Goal: Information Seeking & Learning: Learn about a topic

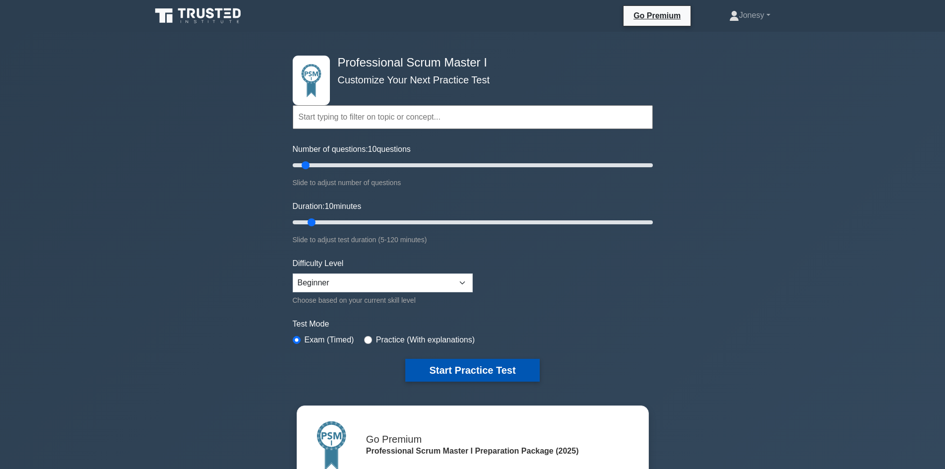
click at [487, 371] on button "Start Practice Test" at bounding box center [472, 370] width 134 height 23
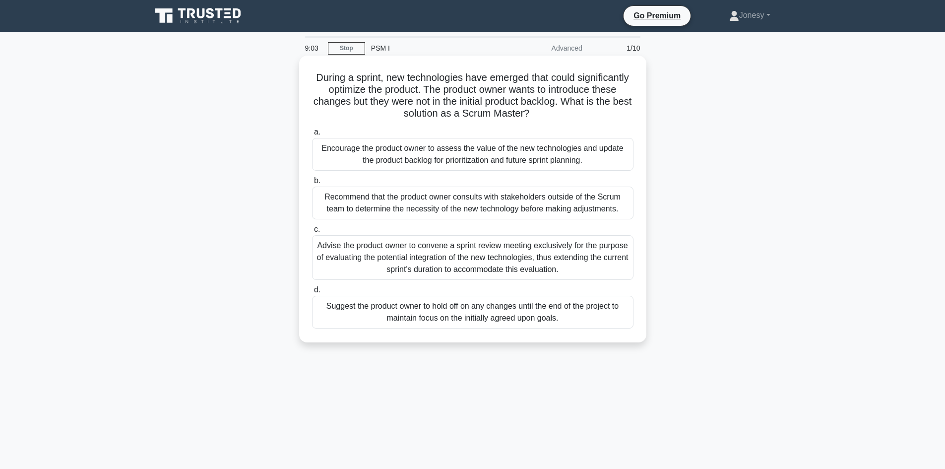
click at [465, 156] on div "Encourage the product owner to assess the value of the new technologies and upd…" at bounding box center [472, 154] width 321 height 33
click at [312, 135] on input "a. Encourage the product owner to assess the value of the new technologies and …" at bounding box center [312, 132] width 0 height 6
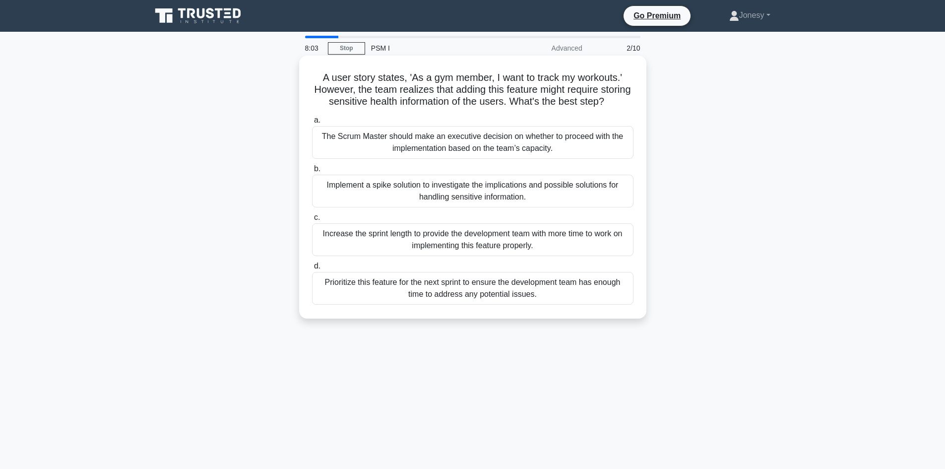
click at [550, 305] on div "Prioritize this feature for the next sprint to ensure the development team has …" at bounding box center [472, 288] width 321 height 33
click at [312, 269] on input "d. Prioritize this feature for the next sprint to ensure the development team h…" at bounding box center [312, 266] width 0 height 6
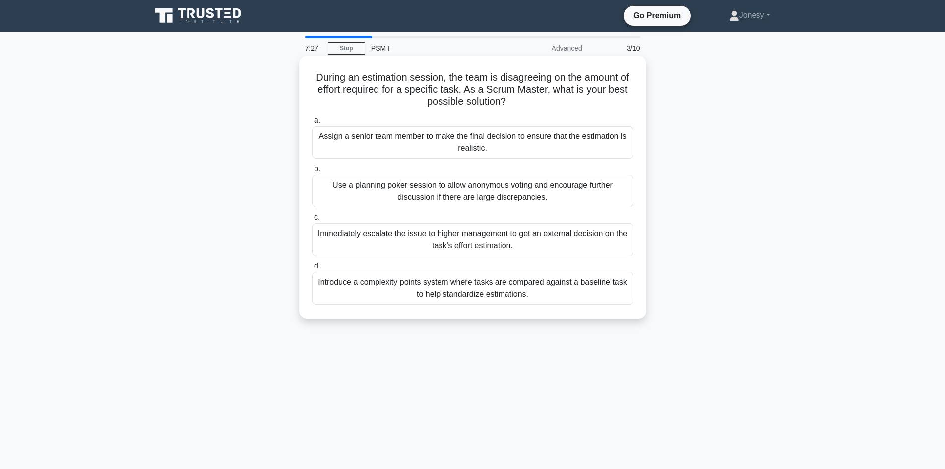
click at [577, 290] on div "Introduce a complexity points system where tasks are compared against a baselin…" at bounding box center [472, 288] width 321 height 33
click at [312, 269] on input "d. Introduce a complexity points system where tasks are compared against a base…" at bounding box center [312, 266] width 0 height 6
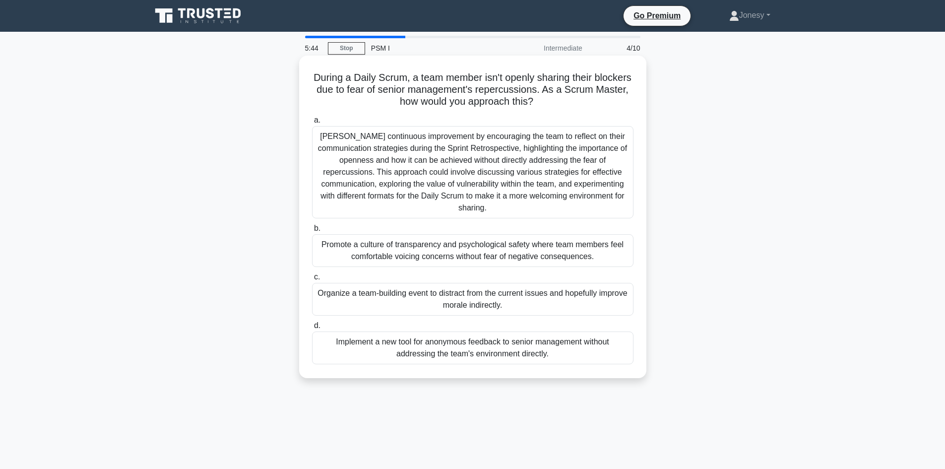
click at [551, 251] on div "Promote a culture of transparency and psychological safety where team members f…" at bounding box center [472, 250] width 321 height 33
click at [312, 232] on input "b. Promote a culture of transparency and psychological safety where team member…" at bounding box center [312, 228] width 0 height 6
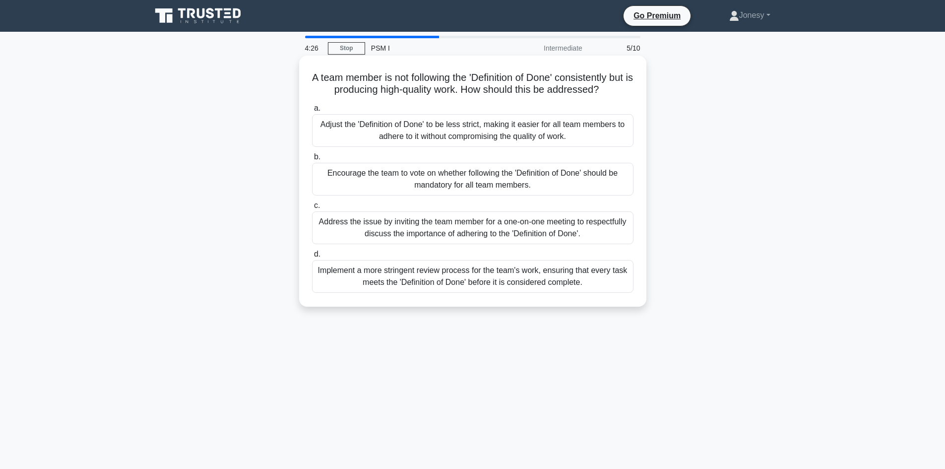
click at [417, 228] on div "Address the issue by inviting the team member for a one-on-one meeting to respe…" at bounding box center [472, 227] width 321 height 33
click at [312, 209] on input "c. Address the issue by inviting the team member for a one-on-one meeting to re…" at bounding box center [312, 205] width 0 height 6
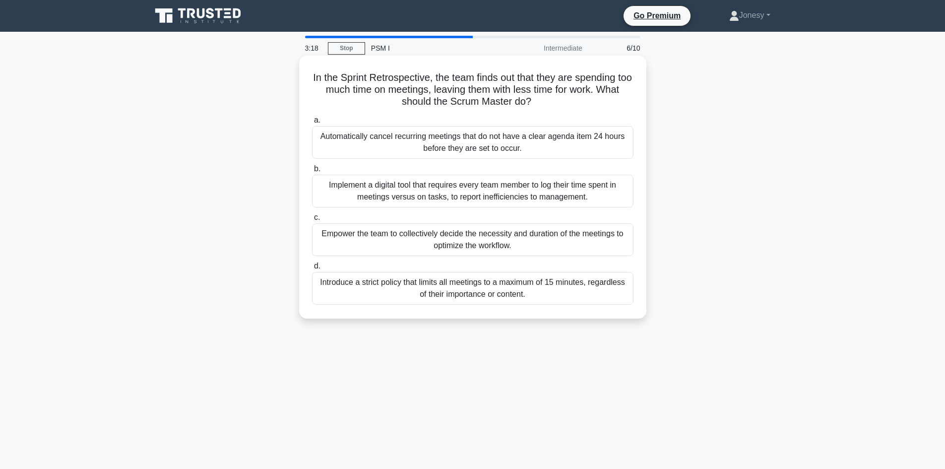
click at [513, 248] on div "Empower the team to collectively decide the necessity and duration of the meeti…" at bounding box center [472, 239] width 321 height 33
click at [312, 221] on input "c. Empower the team to collectively decide the necessity and duration of the me…" at bounding box center [312, 217] width 0 height 6
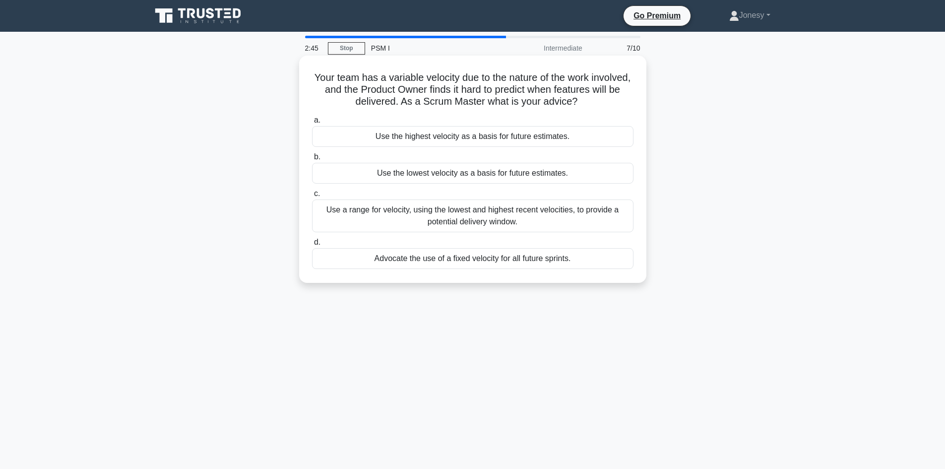
click at [522, 222] on div "Use a range for velocity, using the lowest and highest recent velocities, to pr…" at bounding box center [472, 215] width 321 height 33
click at [312, 197] on input "c. Use a range for velocity, using the lowest and highest recent velocities, to…" at bounding box center [312, 193] width 0 height 6
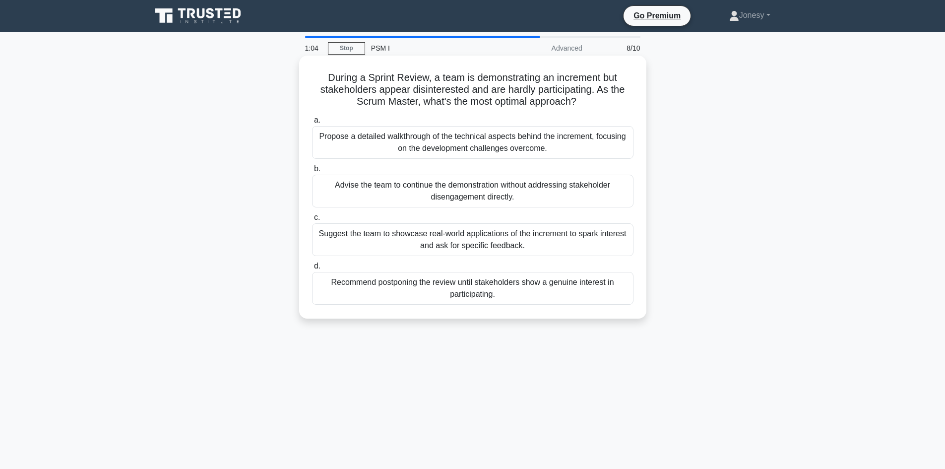
click at [552, 238] on div "Suggest the team to showcase real-world applications of the increment to spark …" at bounding box center [472, 239] width 321 height 33
click at [312, 221] on input "c. Suggest the team to showcase real-world applications of the increment to spa…" at bounding box center [312, 217] width 0 height 6
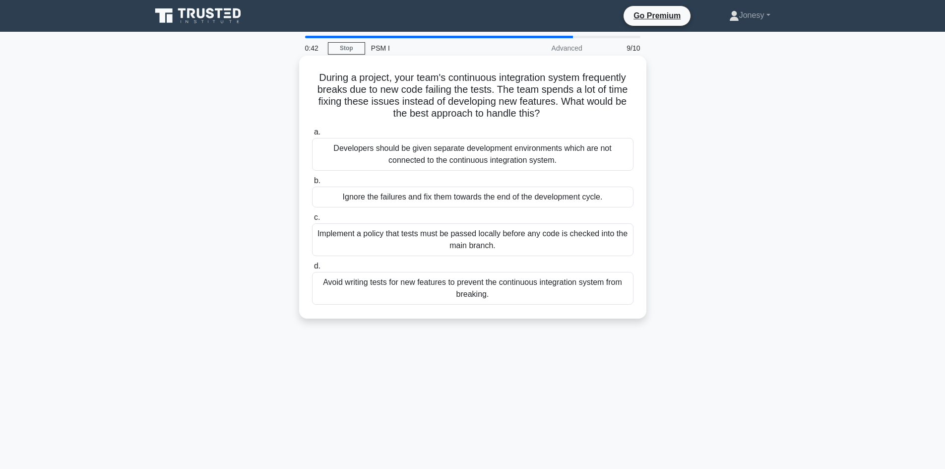
click at [507, 156] on div "Developers should be given separate development environments which are not conn…" at bounding box center [472, 154] width 321 height 33
click at [312, 135] on input "a. Developers should be given separate development environments which are not c…" at bounding box center [312, 132] width 0 height 6
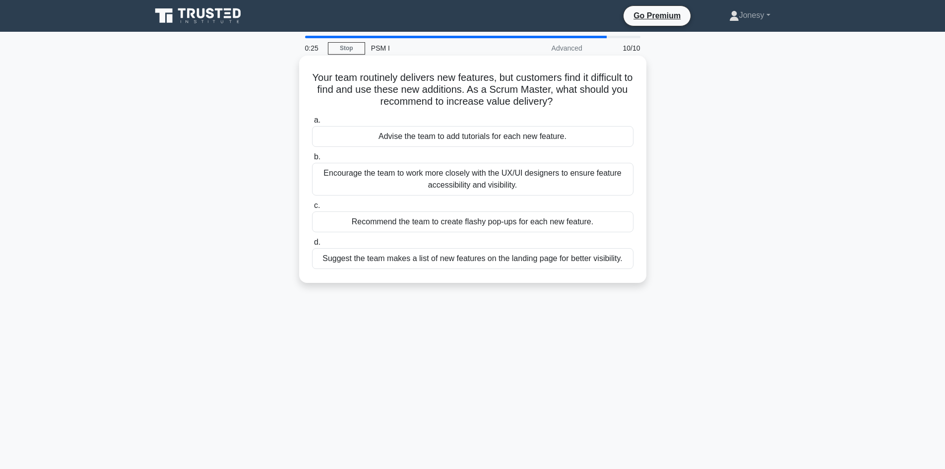
click at [478, 138] on div "Advise the team to add tutorials for each new feature." at bounding box center [472, 136] width 321 height 21
click at [312, 123] on input "a. Advise the team to add tutorials for each new feature." at bounding box center [312, 120] width 0 height 6
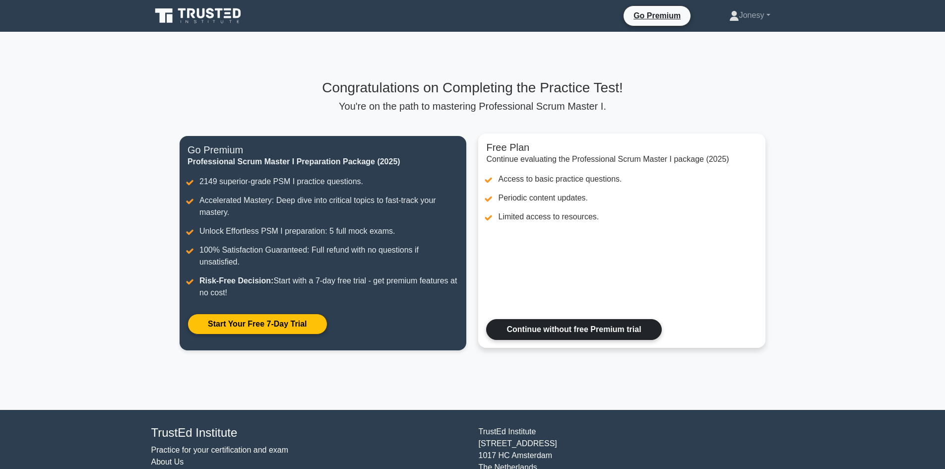
click at [587, 328] on link "Continue without free Premium trial" at bounding box center [573, 329] width 175 height 21
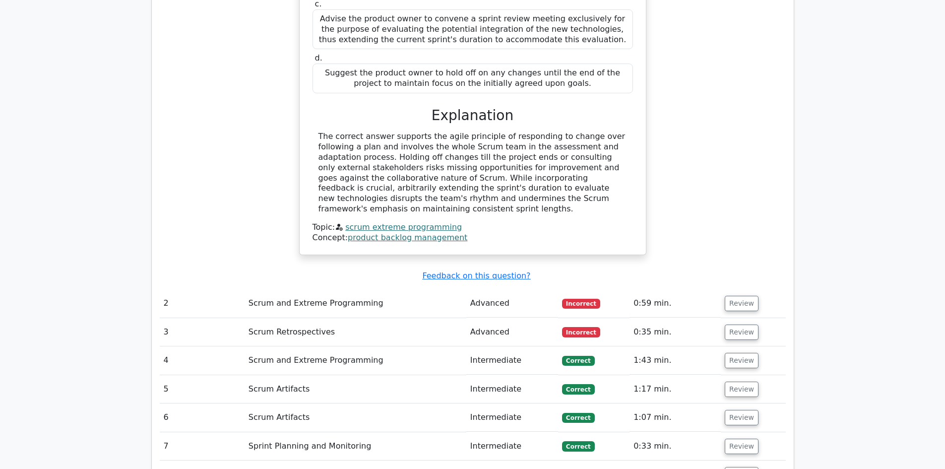
scroll to position [1069, 0]
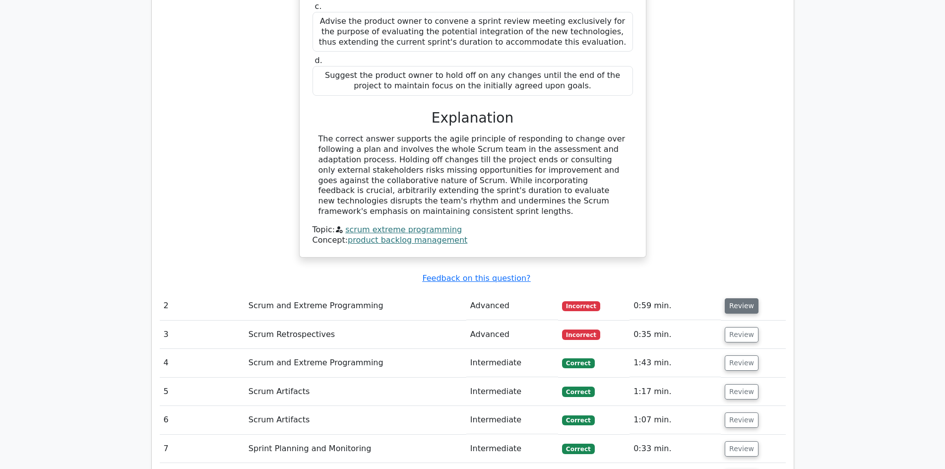
click at [734, 298] on button "Review" at bounding box center [742, 305] width 34 height 15
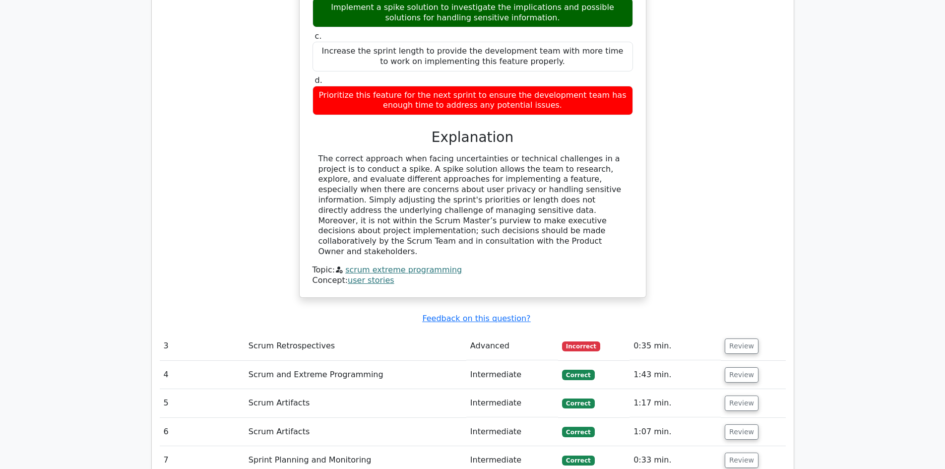
scroll to position [1521, 0]
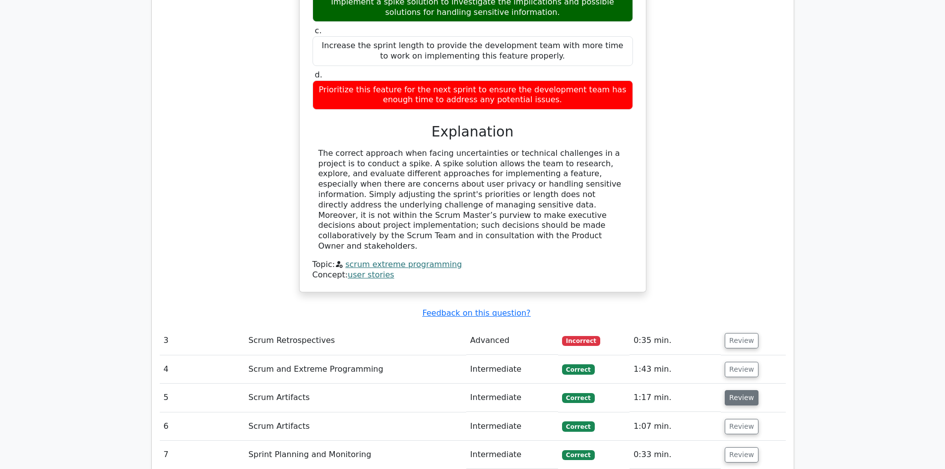
click at [733, 390] on button "Review" at bounding box center [742, 397] width 34 height 15
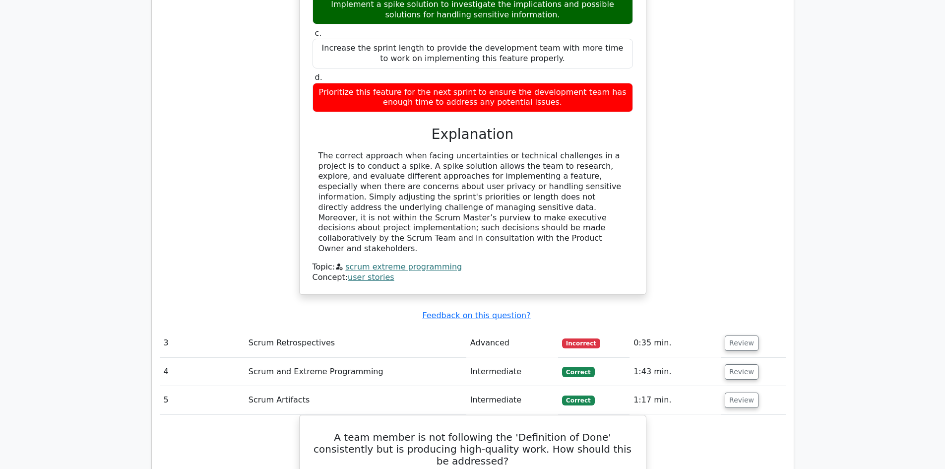
scroll to position [1528, 0]
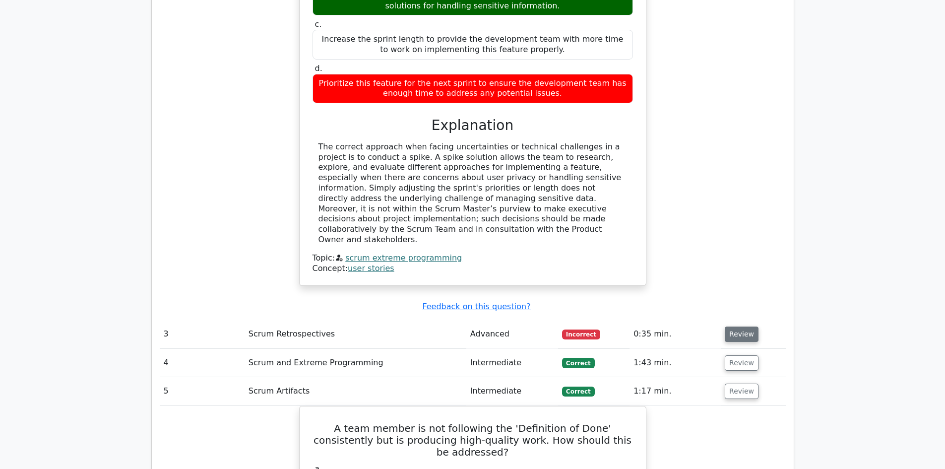
click at [736, 326] on button "Review" at bounding box center [742, 333] width 34 height 15
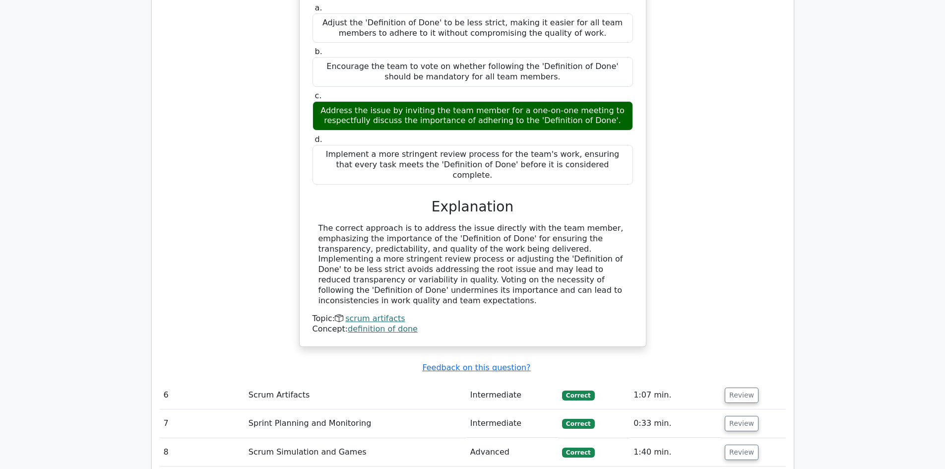
scroll to position [2450, 0]
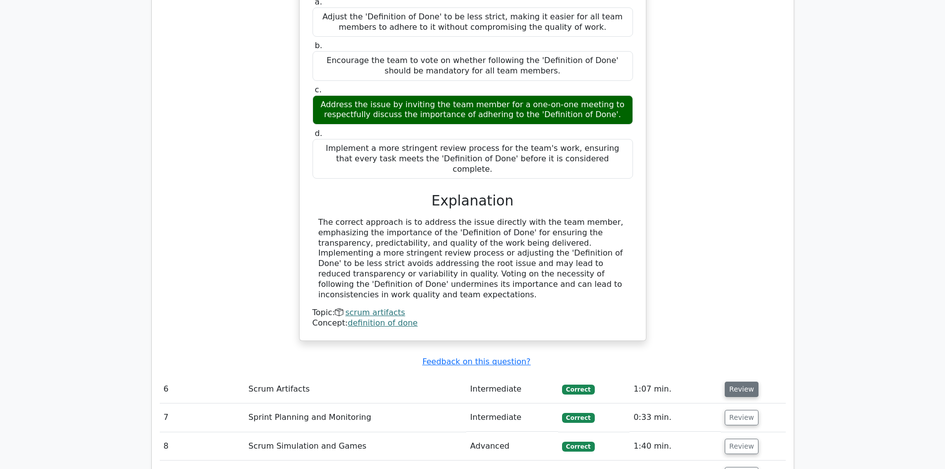
click at [737, 381] on button "Review" at bounding box center [742, 388] width 34 height 15
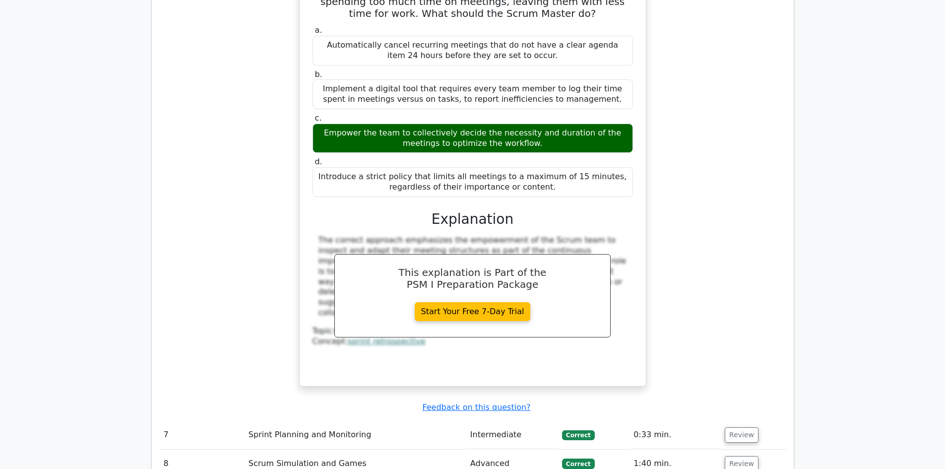
scroll to position [2902, 0]
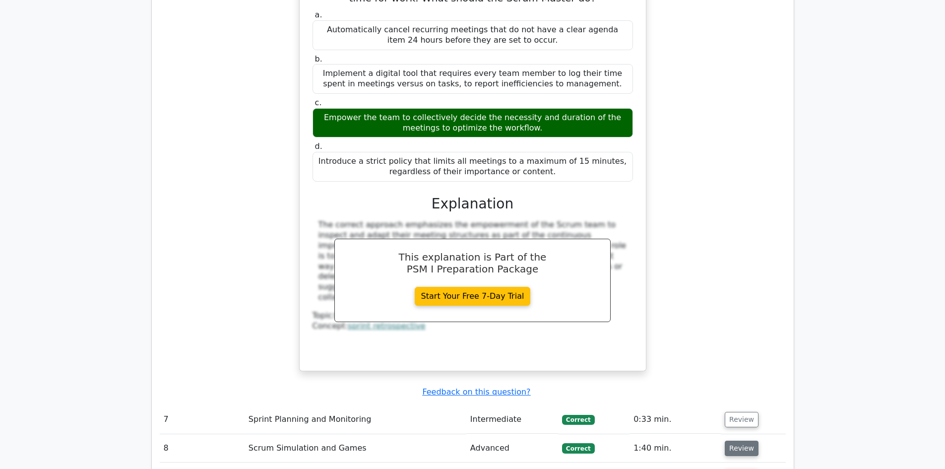
click at [735, 440] on button "Review" at bounding box center [742, 447] width 34 height 15
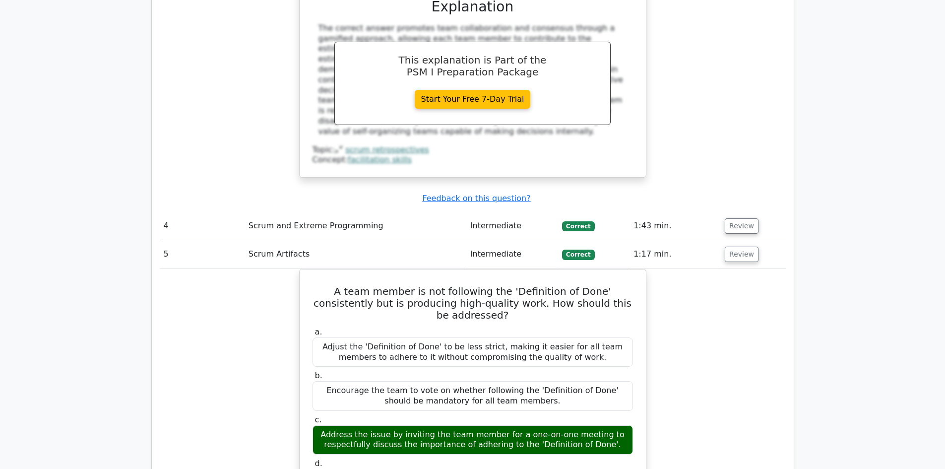
scroll to position [2118, 0]
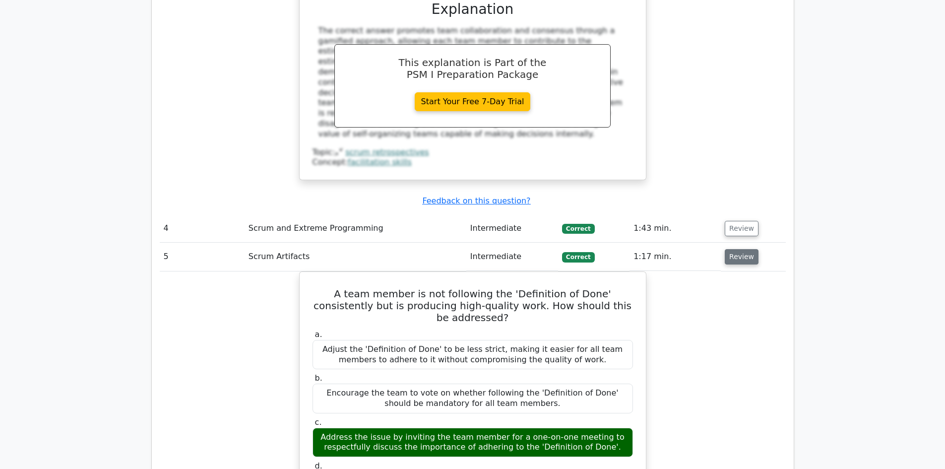
click at [739, 249] on button "Review" at bounding box center [742, 256] width 34 height 15
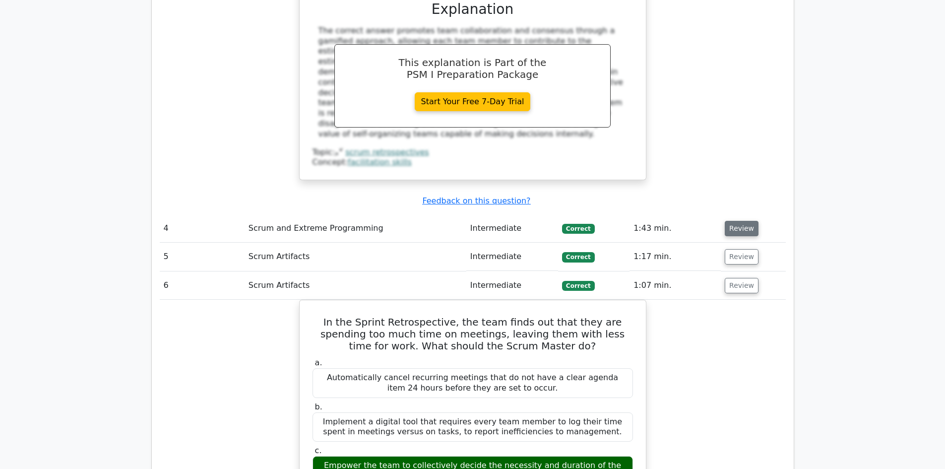
click at [734, 221] on button "Review" at bounding box center [742, 228] width 34 height 15
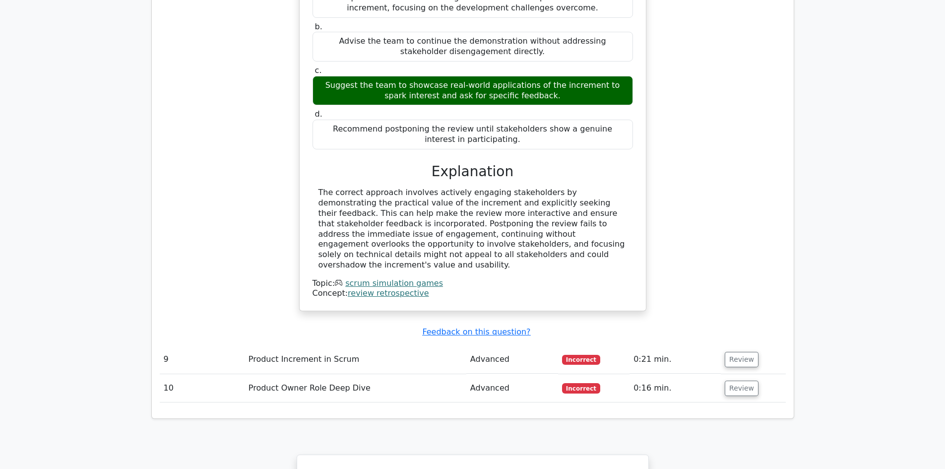
scroll to position [3567, 0]
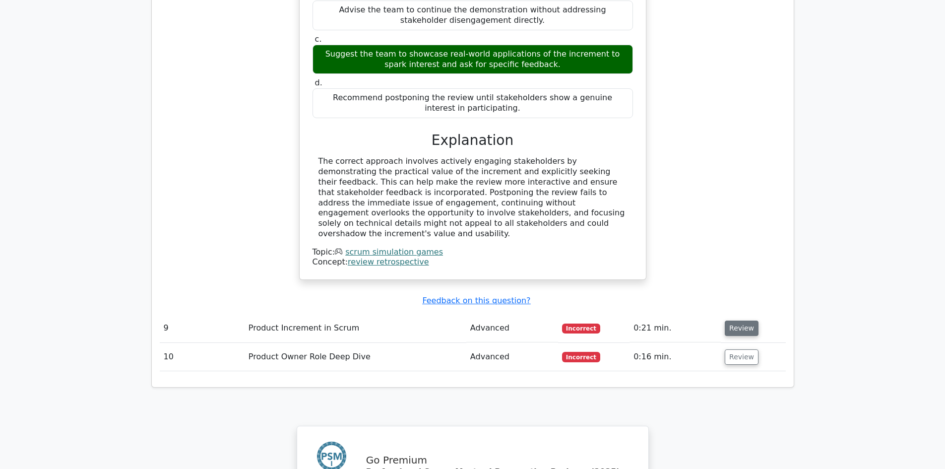
click at [743, 320] on button "Review" at bounding box center [742, 327] width 34 height 15
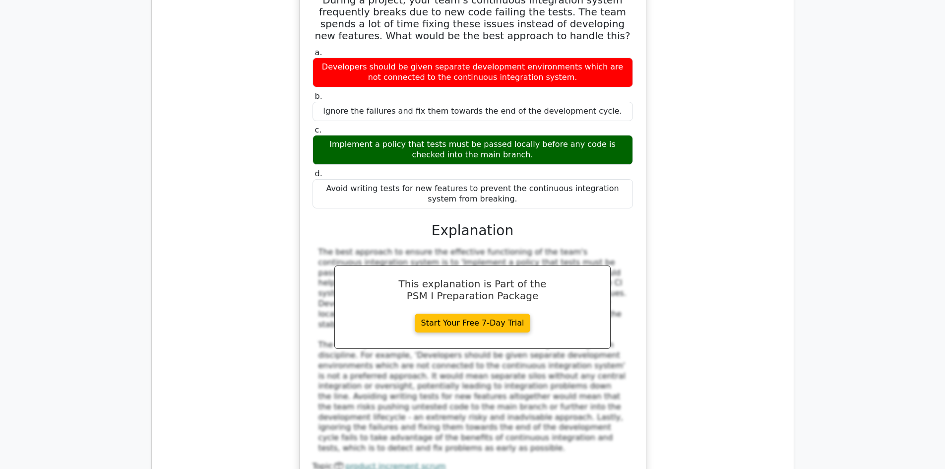
scroll to position [3940, 0]
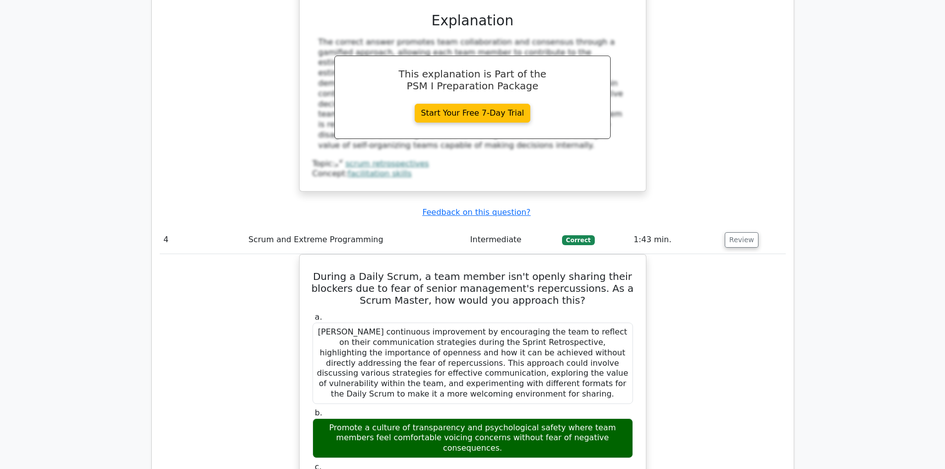
scroll to position [4213, 0]
